Goal: Information Seeking & Learning: Learn about a topic

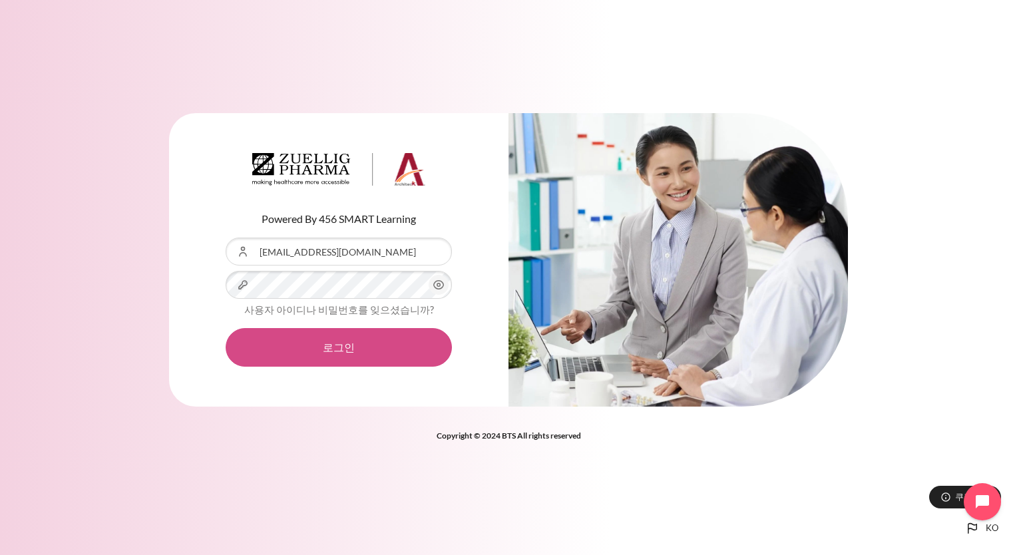
click at [326, 342] on button "로그인" at bounding box center [339, 347] width 226 height 39
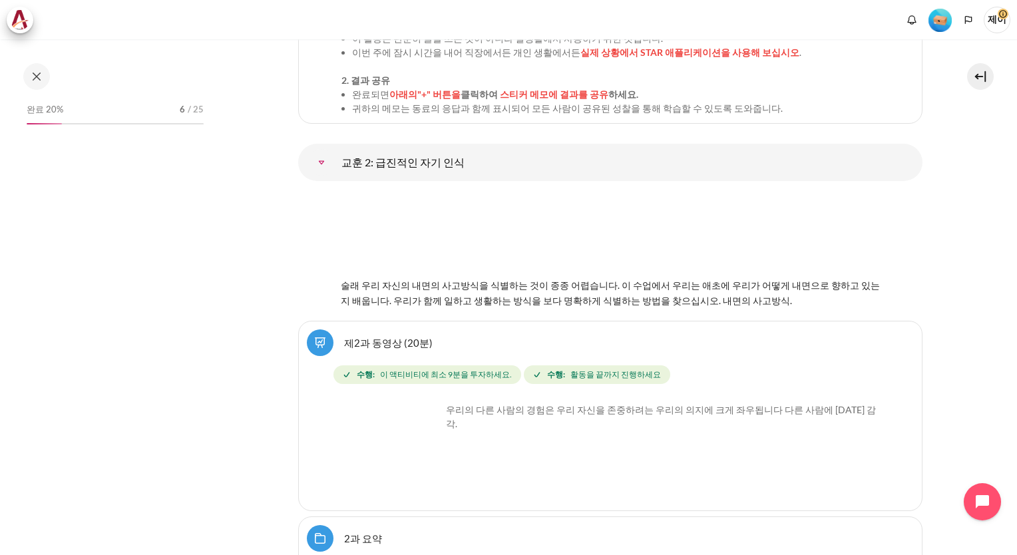
scroll to position [2999, 0]
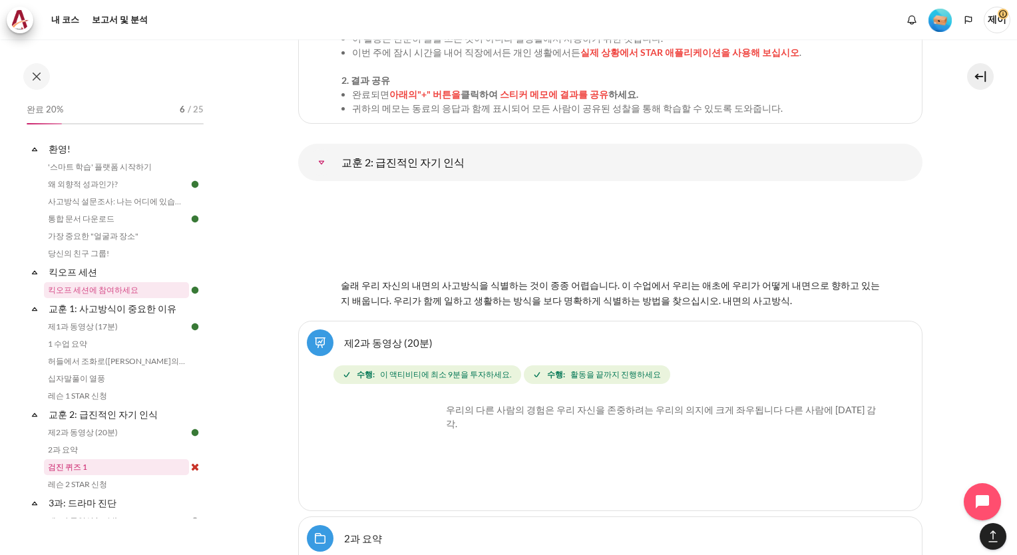
click at [69, 473] on link "검진 퀴즈 1" at bounding box center [116, 467] width 145 height 16
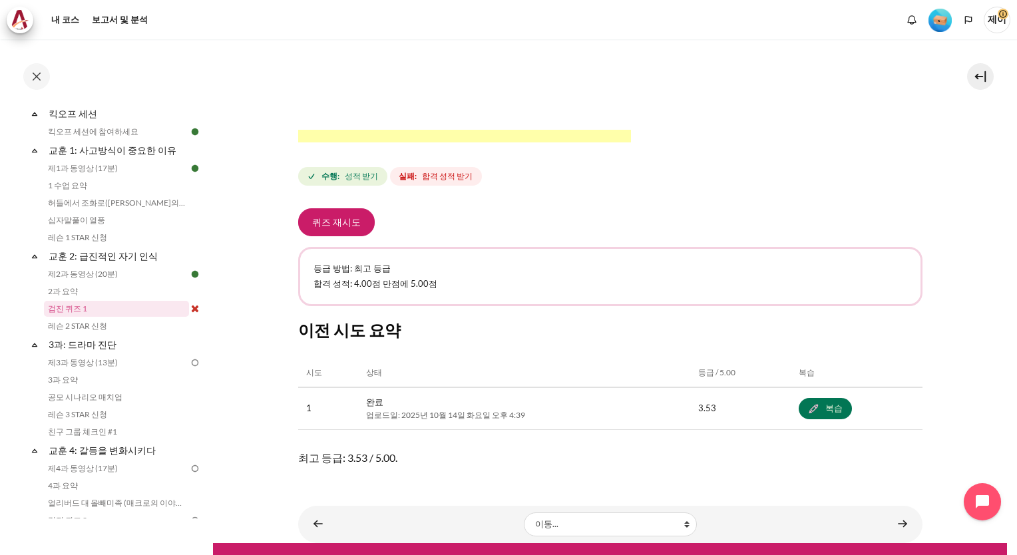
scroll to position [469, 0]
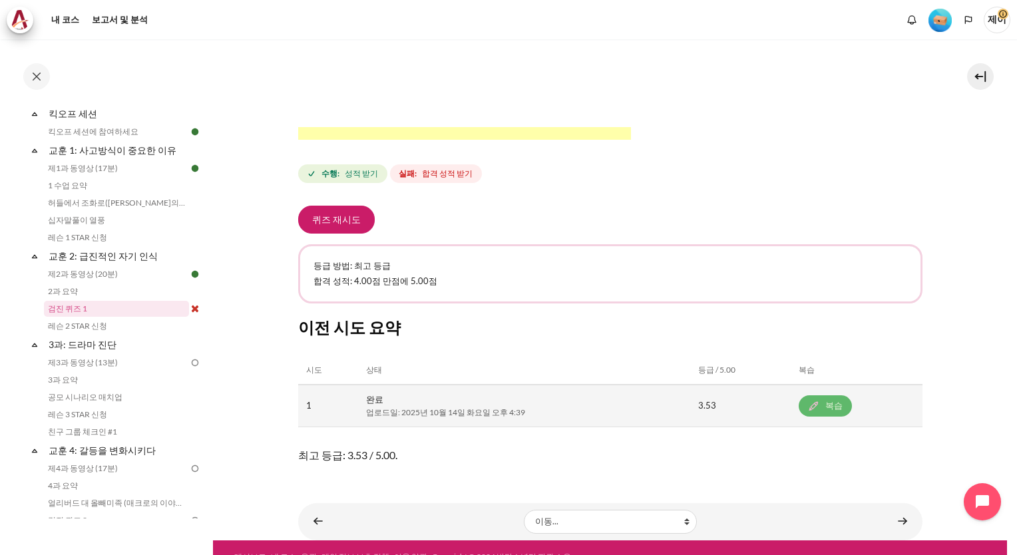
click at [830, 396] on link "복습" at bounding box center [825, 406] width 53 height 21
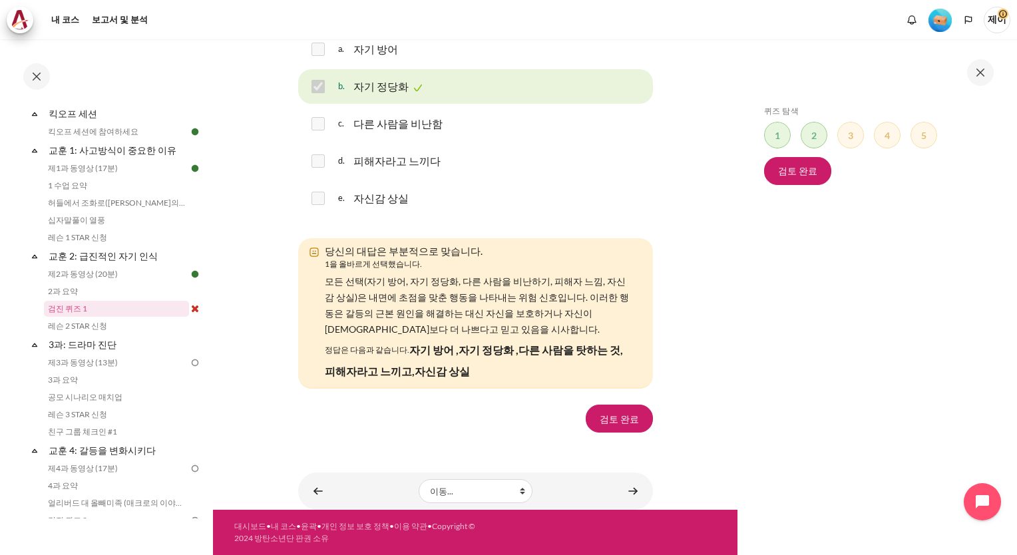
scroll to position [2197, 0]
